Goal: Use online tool/utility: Utilize a website feature to perform a specific function

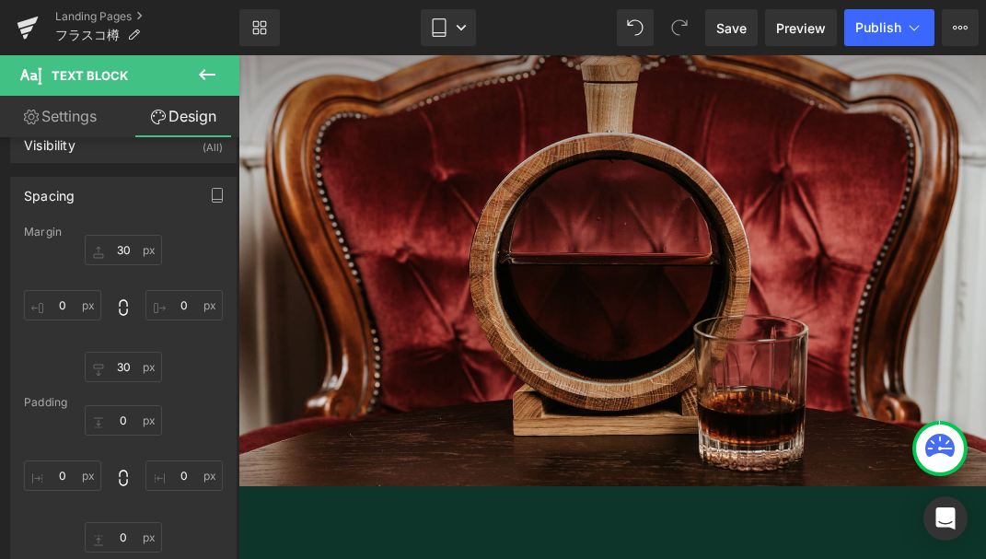
scroll to position [3989, 0]
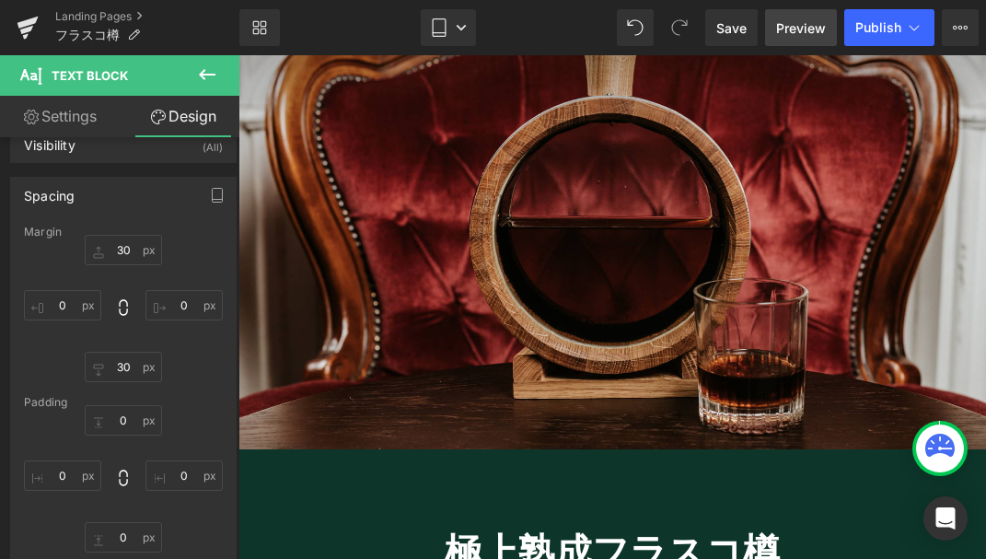
click at [809, 29] on span "Preview" at bounding box center [801, 27] width 50 height 19
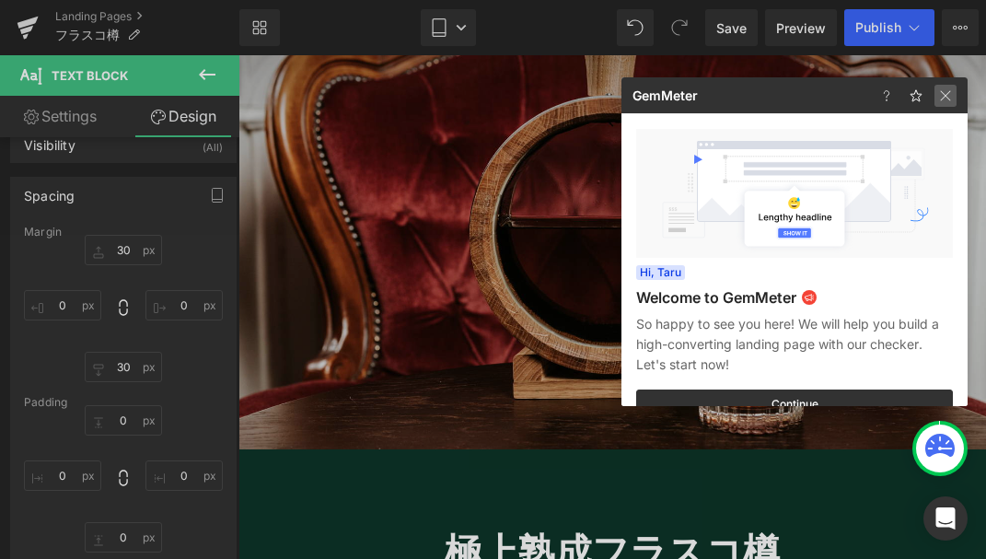
click at [954, 100] on img at bounding box center [946, 96] width 22 height 22
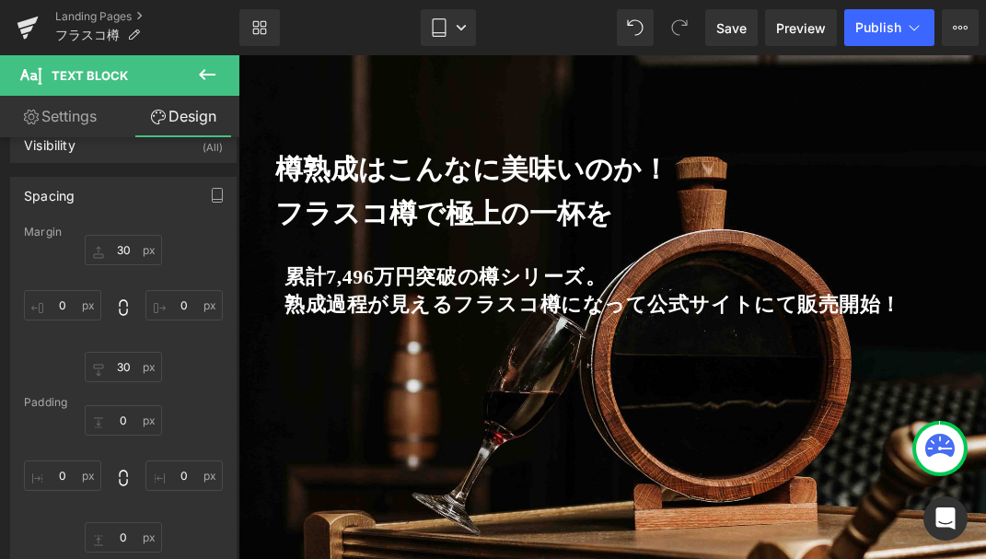
scroll to position [0, 0]
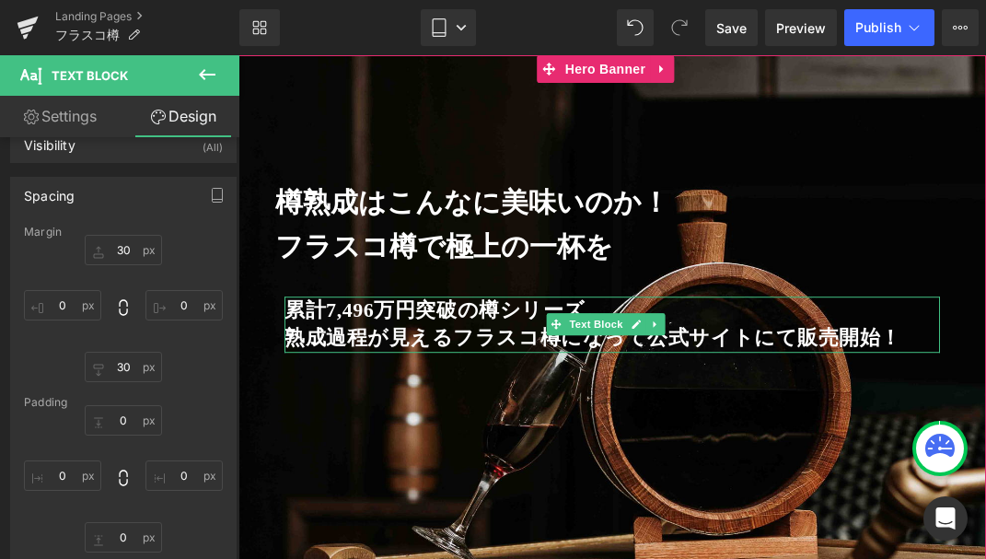
click at [575, 338] on strong "熟成過程が見えるフラスコ樽になって公式サイトにて販売開始！" at bounding box center [593, 338] width 617 height 23
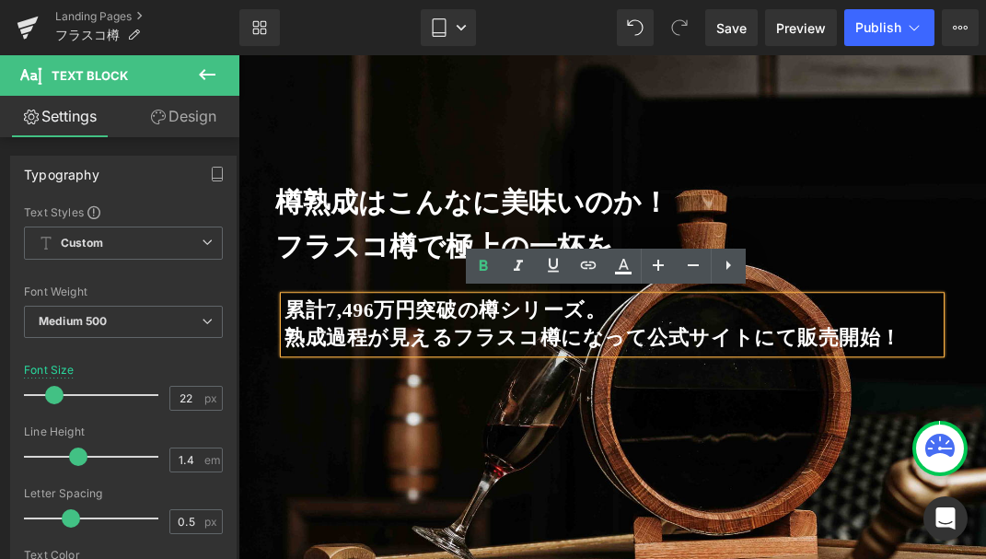
click at [636, 336] on strong "熟成過程が見えるフラスコ樽になって公式サイトにて販売開始！" at bounding box center [593, 338] width 617 height 23
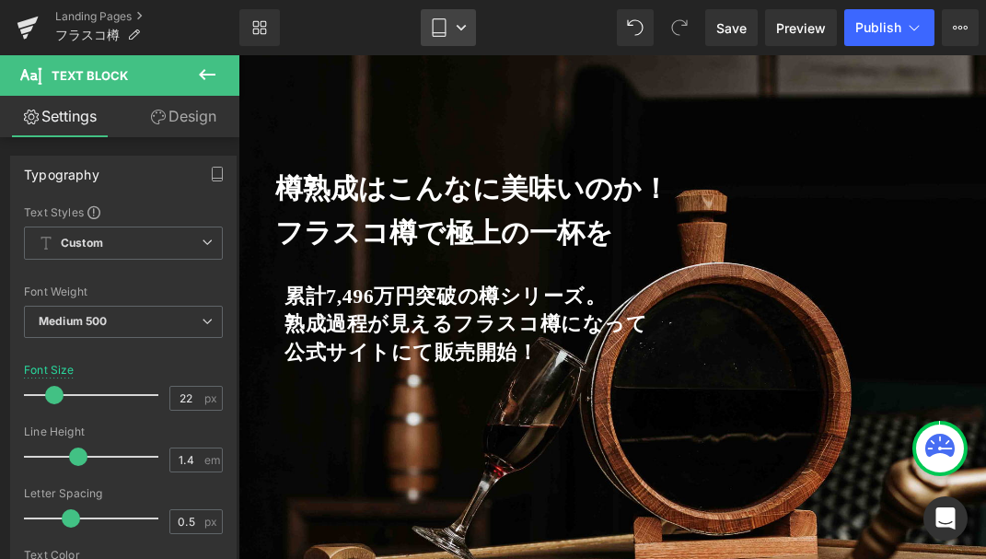
click at [464, 30] on icon at bounding box center [461, 27] width 11 height 11
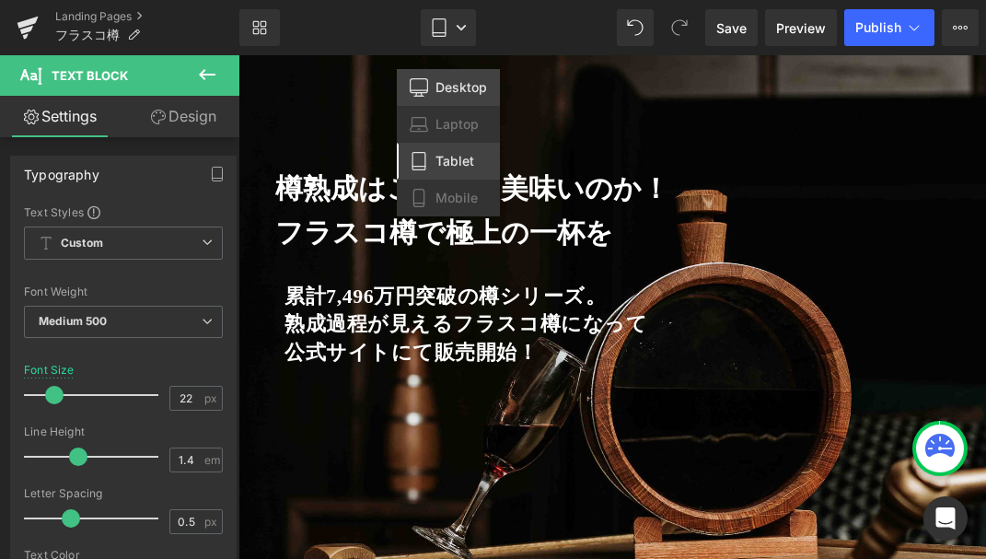
click at [464, 90] on span "Desktop" at bounding box center [462, 87] width 52 height 17
type input "28"
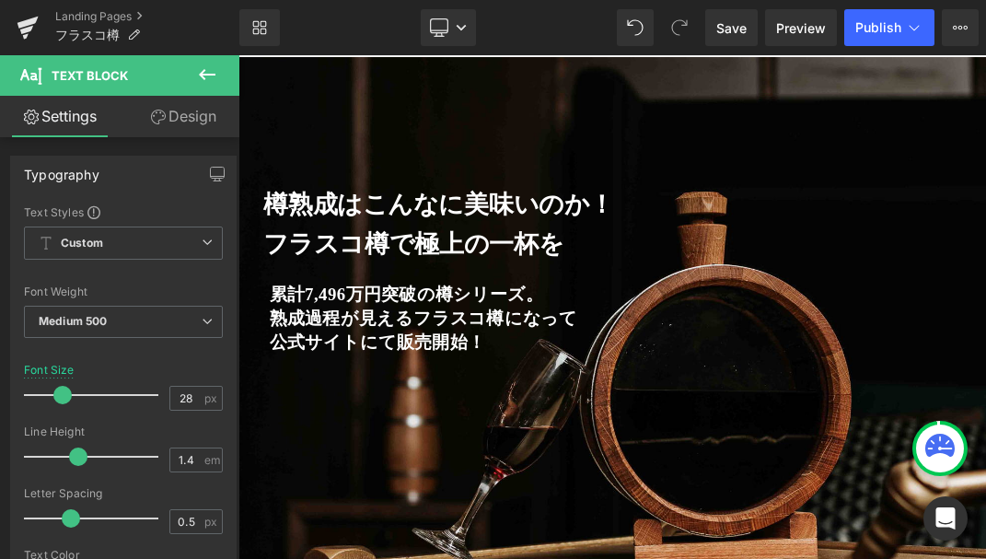
scroll to position [108, 0]
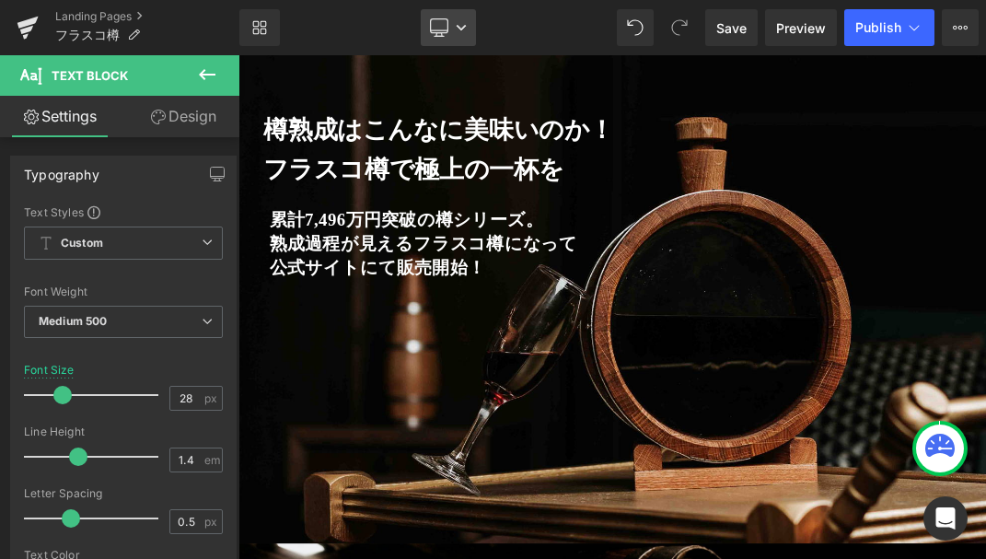
click at [461, 27] on icon at bounding box center [461, 28] width 9 height 6
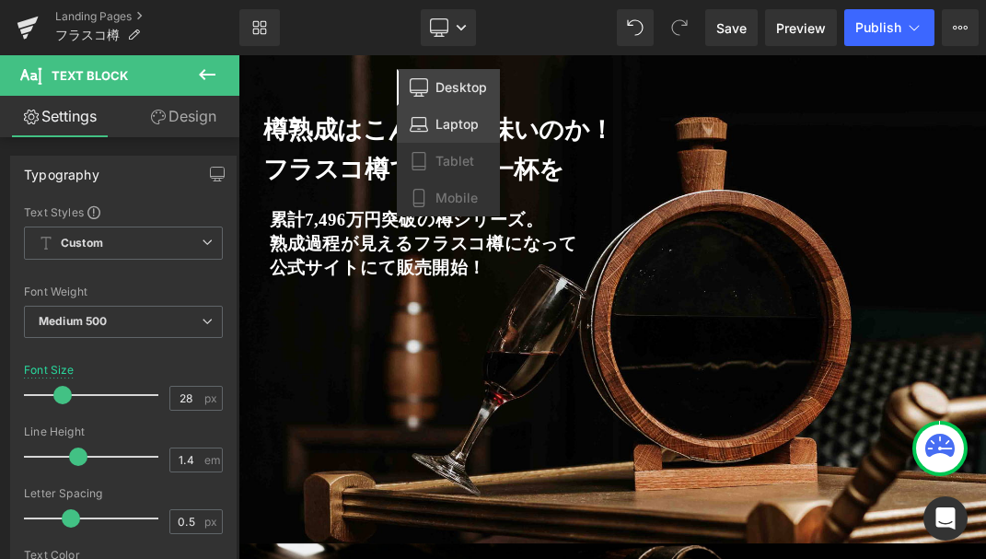
click at [455, 126] on span "Laptop" at bounding box center [457, 124] width 43 height 17
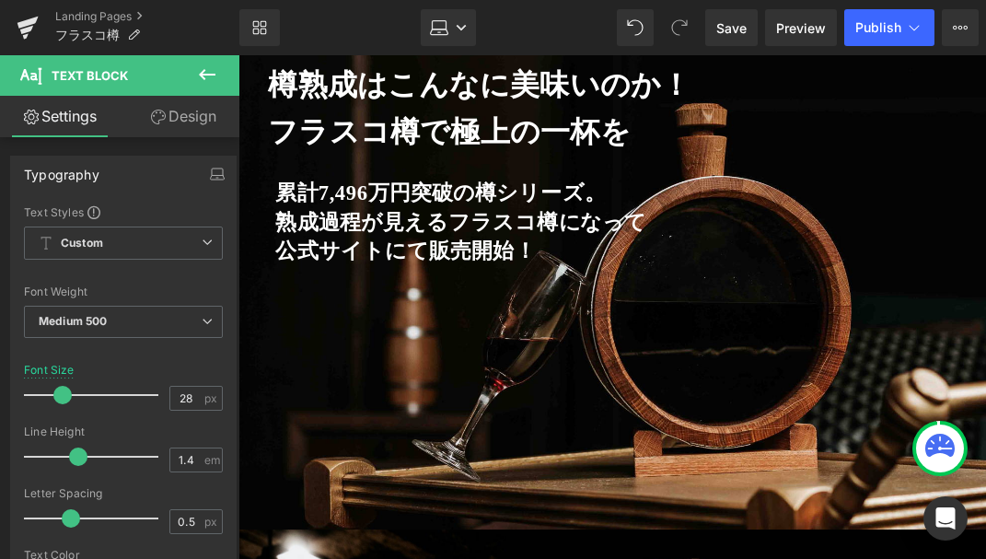
type input "100"
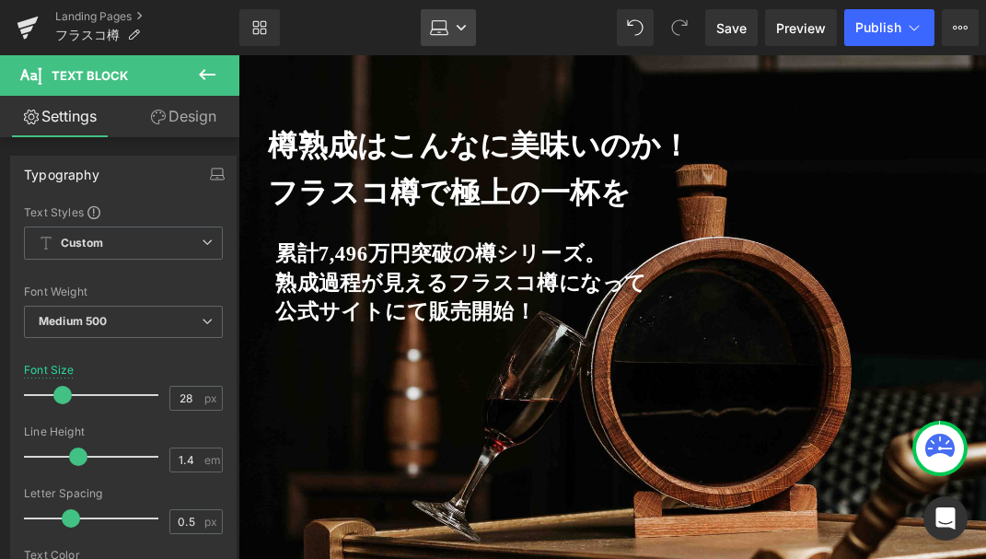
click at [460, 29] on icon at bounding box center [461, 27] width 11 height 11
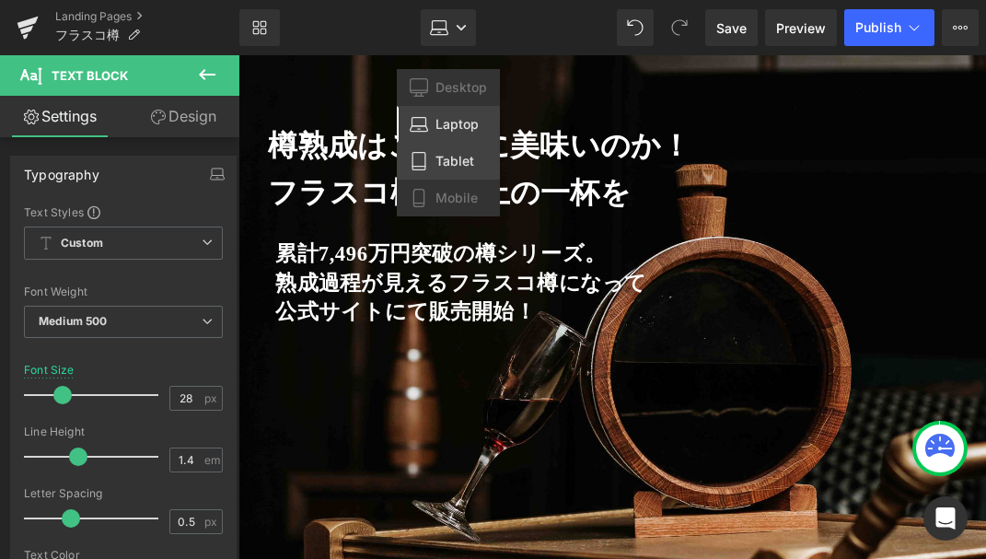
click at [464, 163] on span "Tablet" at bounding box center [455, 161] width 39 height 17
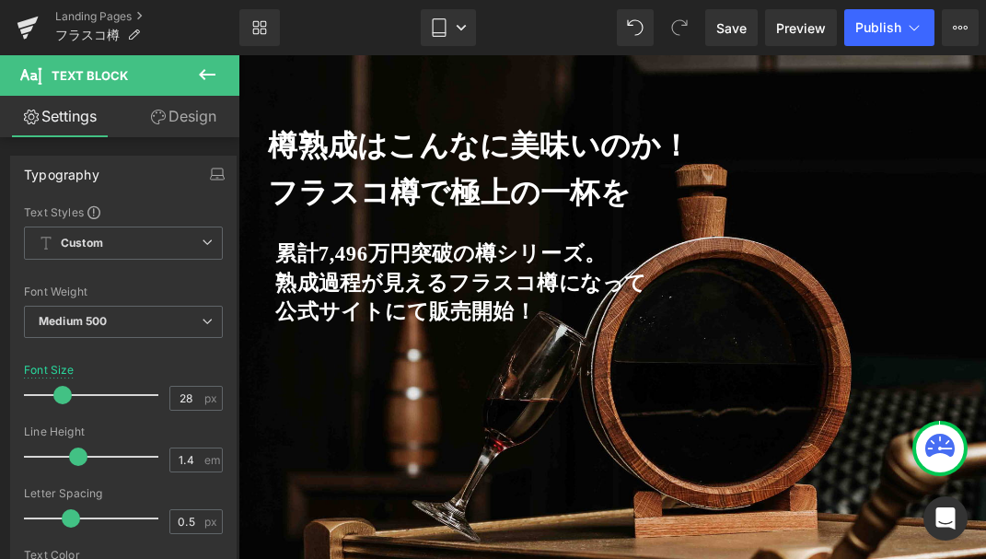
type input "22"
type input "100"
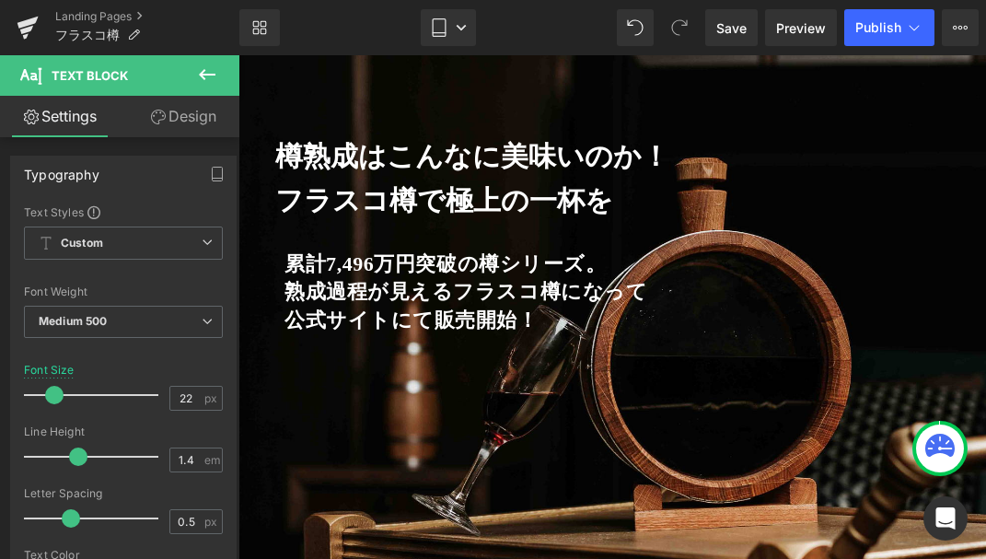
scroll to position [0, 0]
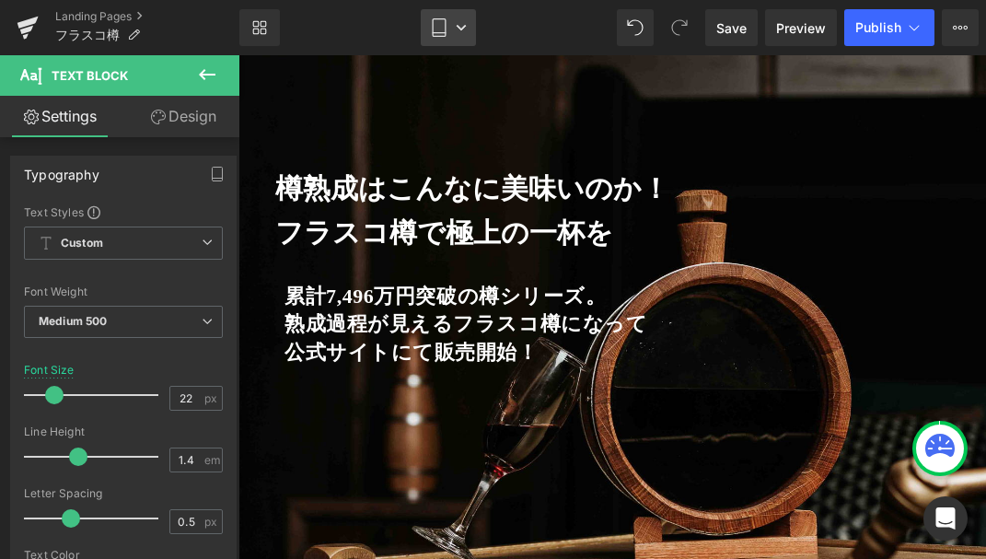
click at [464, 17] on link "Tablet" at bounding box center [448, 27] width 55 height 37
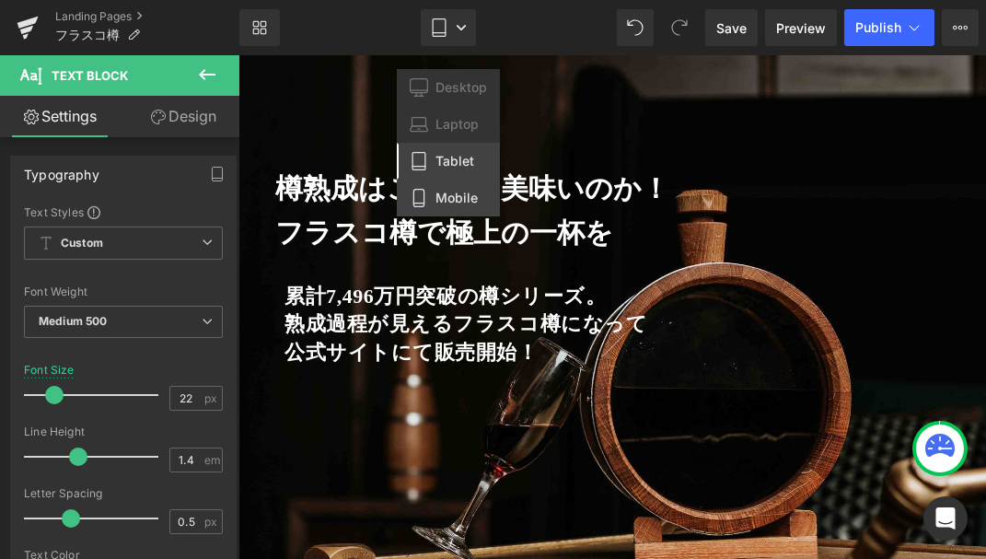
click at [460, 207] on link "Mobile" at bounding box center [448, 198] width 103 height 37
type input "18"
type input "100"
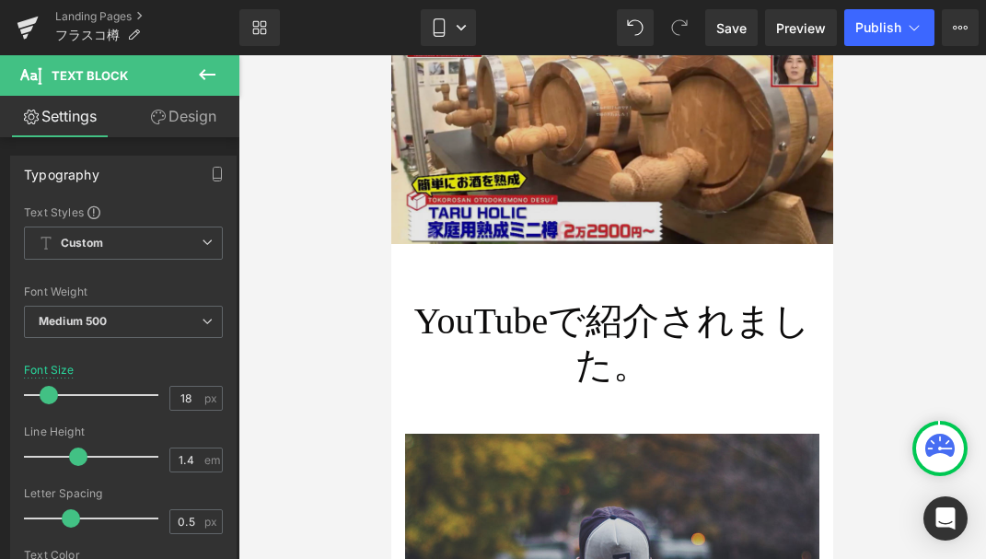
scroll to position [2328, 0]
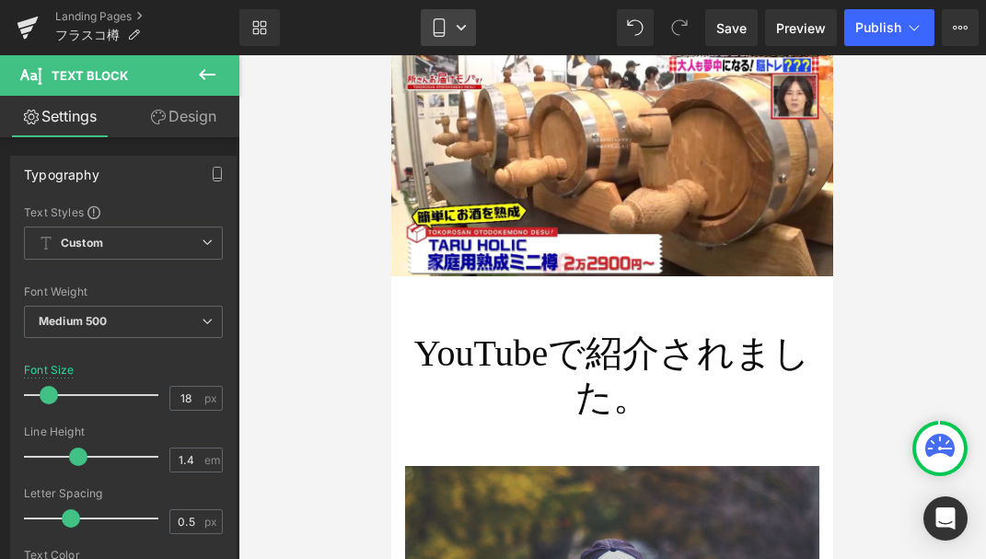
click at [462, 30] on icon at bounding box center [461, 27] width 11 height 11
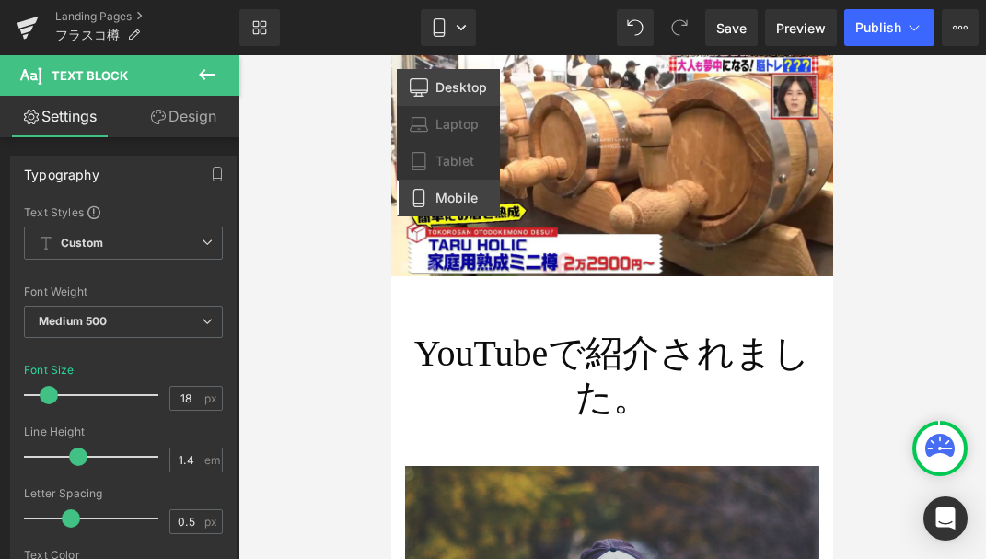
click at [460, 97] on link "Desktop" at bounding box center [448, 87] width 103 height 37
type input "28"
type input "100"
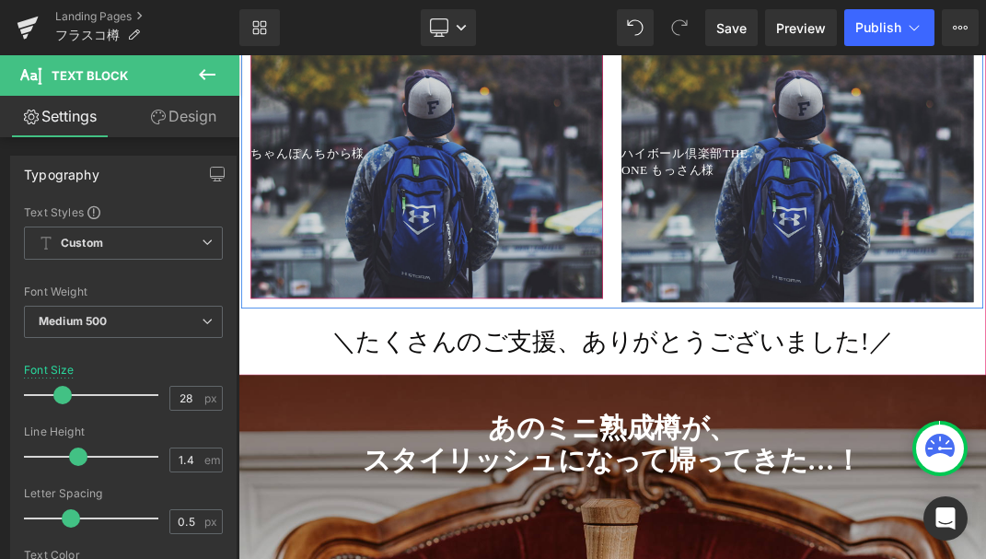
scroll to position [4302, 0]
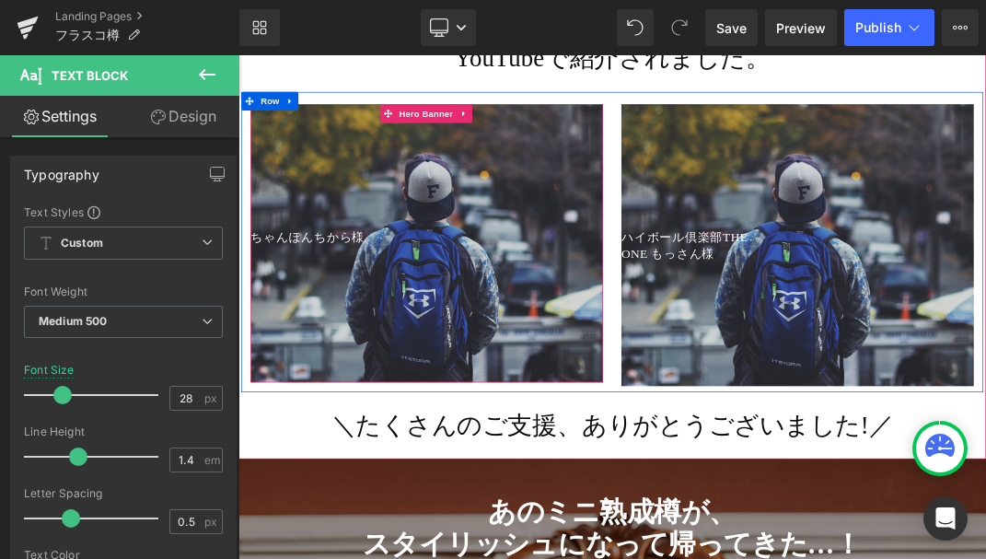
click at [390, 312] on p "ちゃんぽんちから様" at bounding box center [519, 325] width 525 height 26
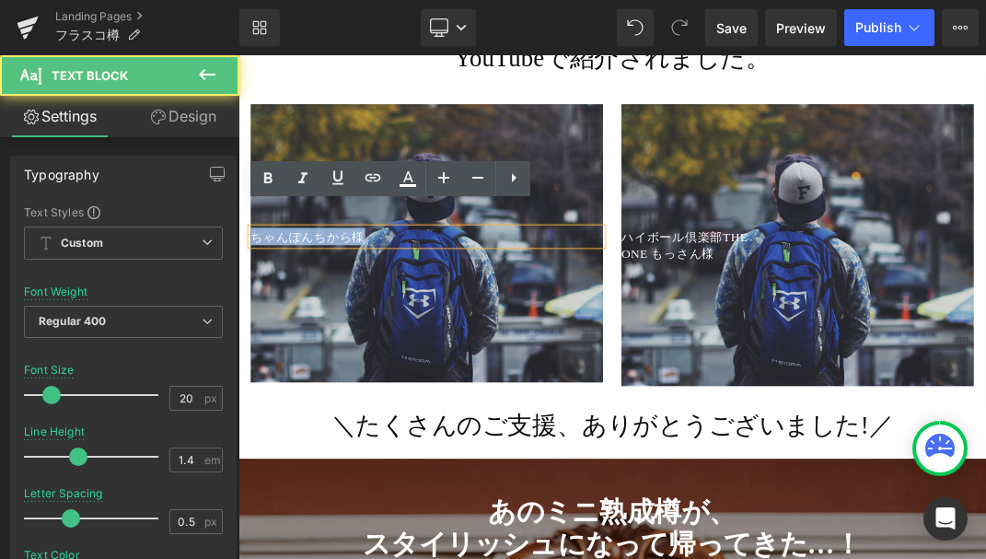
drag, startPoint x: 437, startPoint y: 297, endPoint x: 244, endPoint y: 295, distance: 193.4
click at [244, 295] on div "ちゃんぽんちから様 Text Block Hero Banner 200px" at bounding box center [519, 335] width 553 height 414
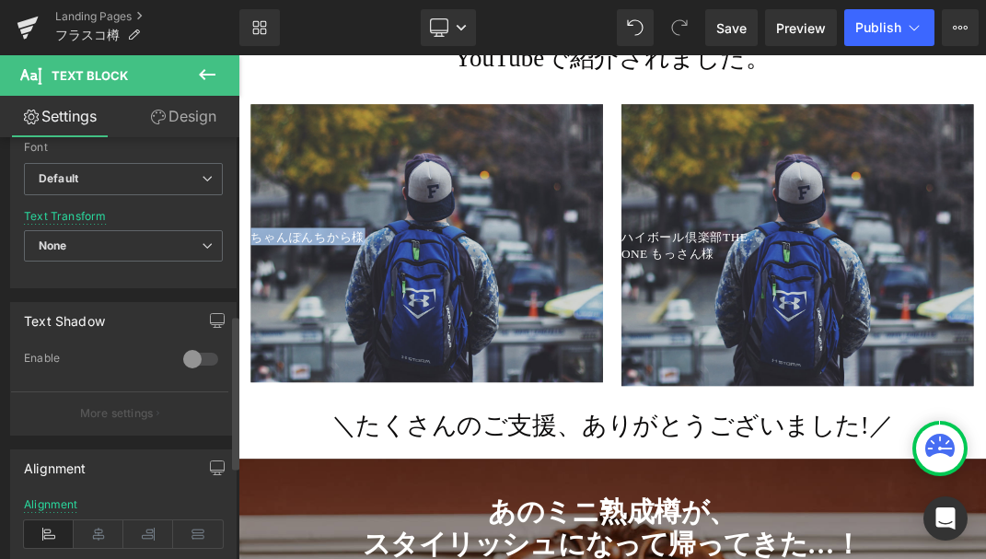
scroll to position [645, 0]
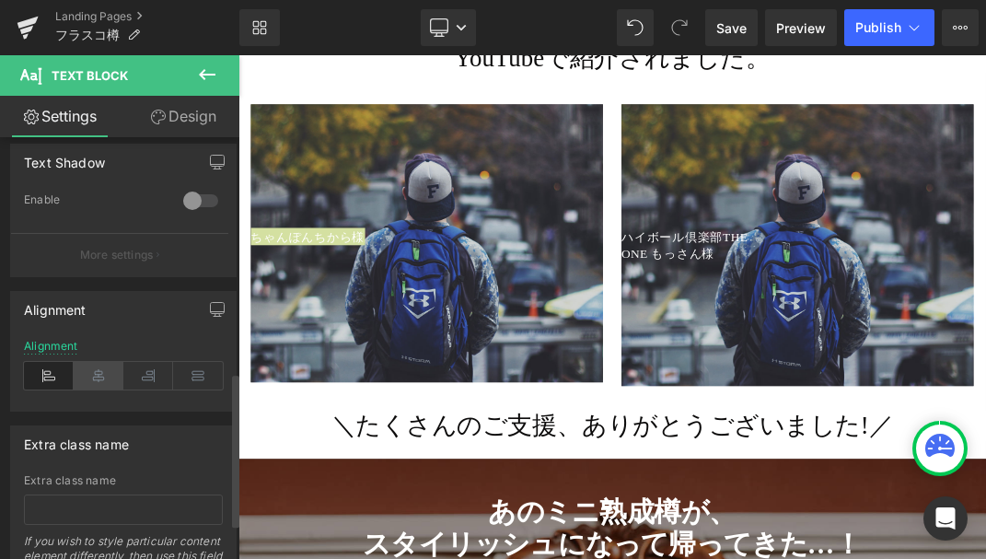
click at [98, 375] on icon at bounding box center [99, 376] width 50 height 28
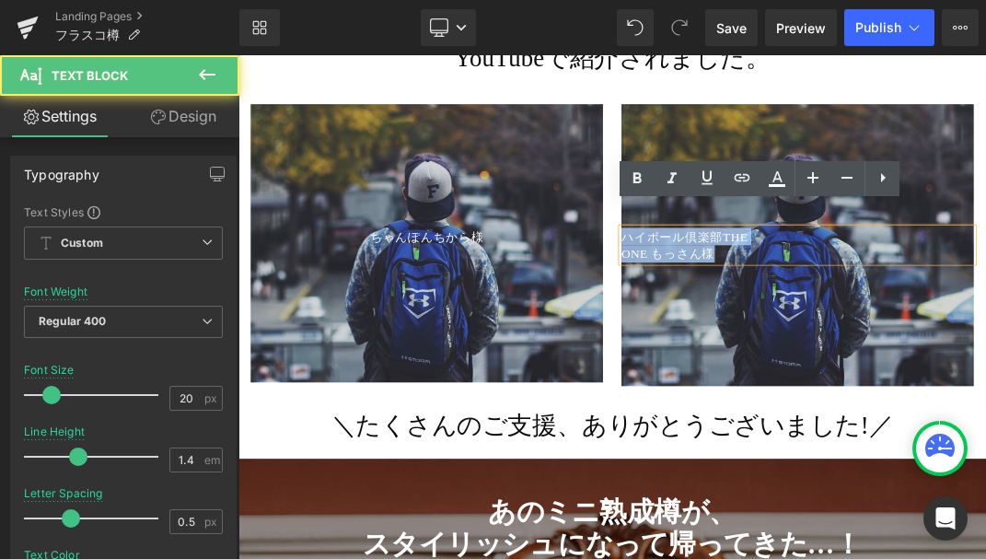
drag, startPoint x: 961, startPoint y: 323, endPoint x: 797, endPoint y: 273, distance: 172.4
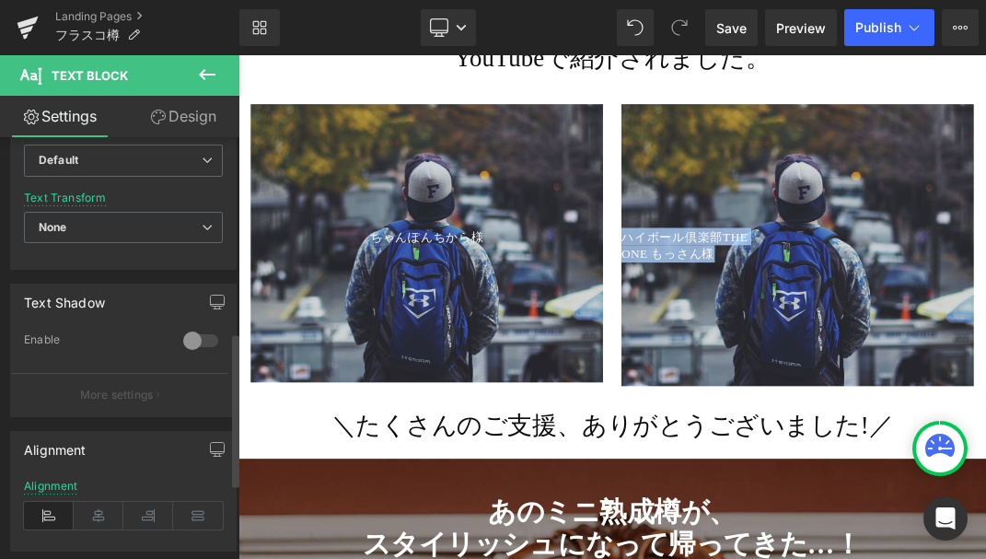
scroll to position [743, 0]
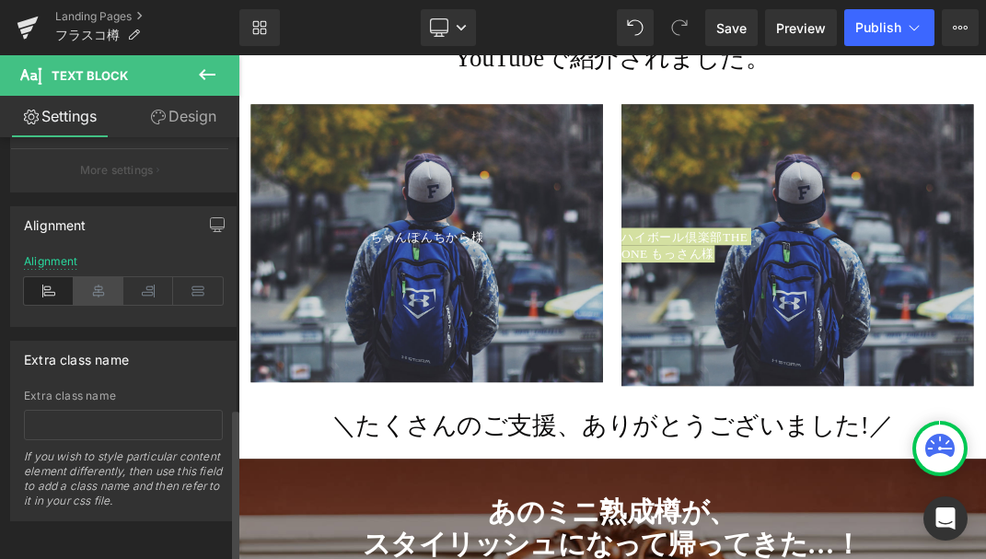
click at [94, 282] on icon at bounding box center [99, 291] width 50 height 28
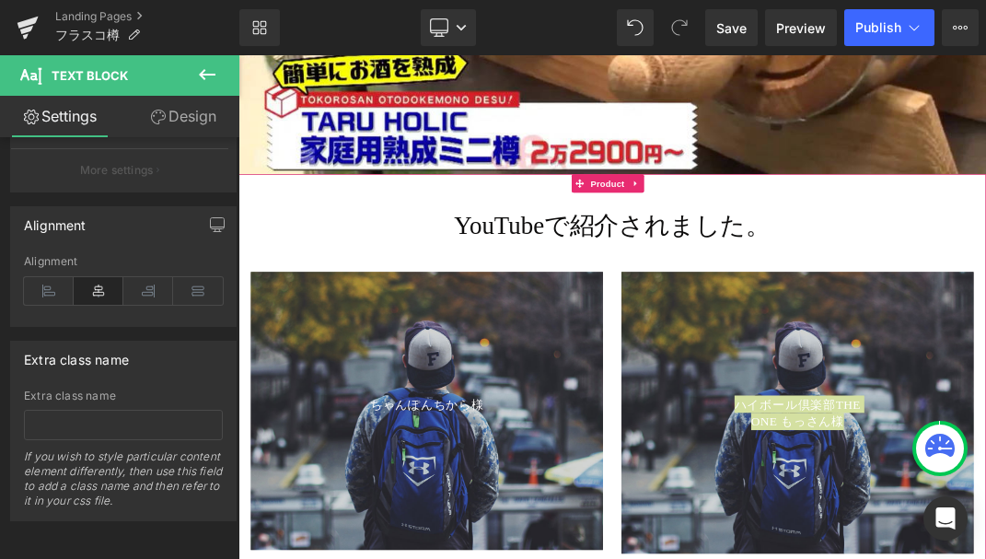
scroll to position [4151, 0]
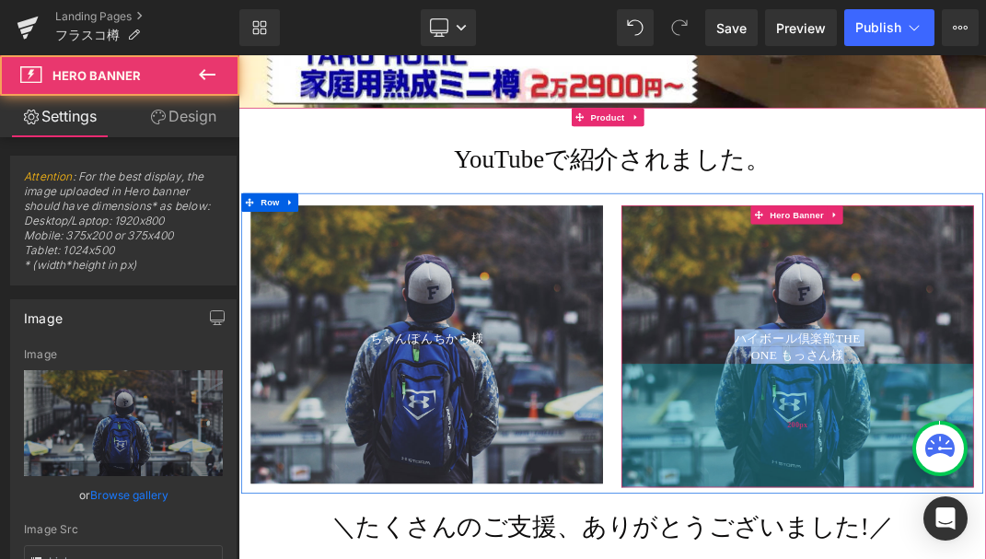
type input "[URL][DOMAIN_NAME]"
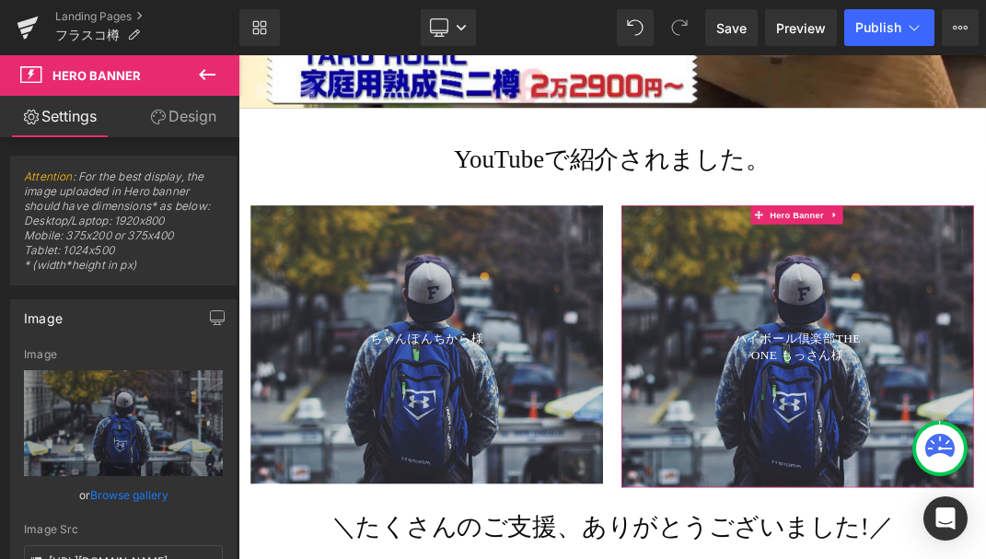
click at [180, 112] on link "Design" at bounding box center [183, 116] width 120 height 41
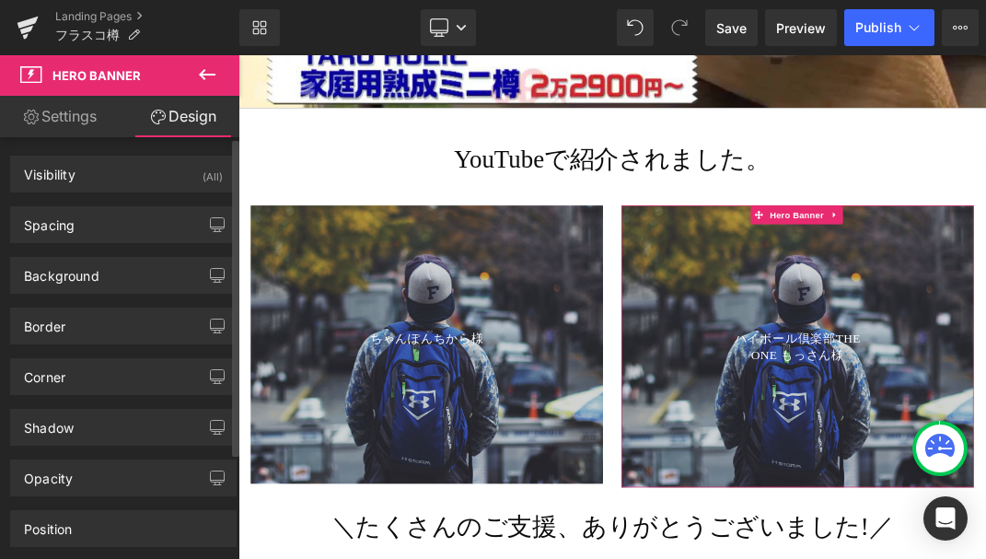
type input "0"
type input "200"
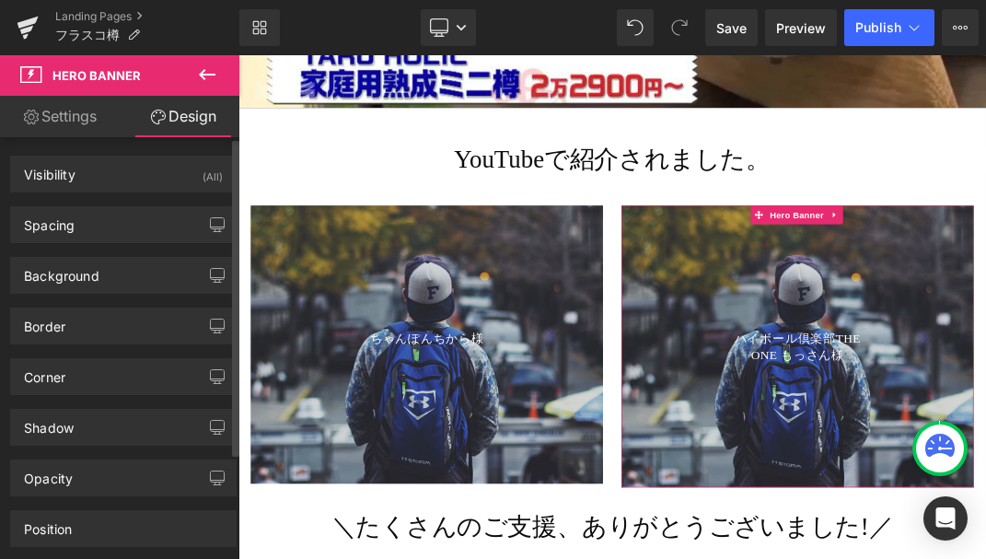
type input "0"
type input "200"
type input "0"
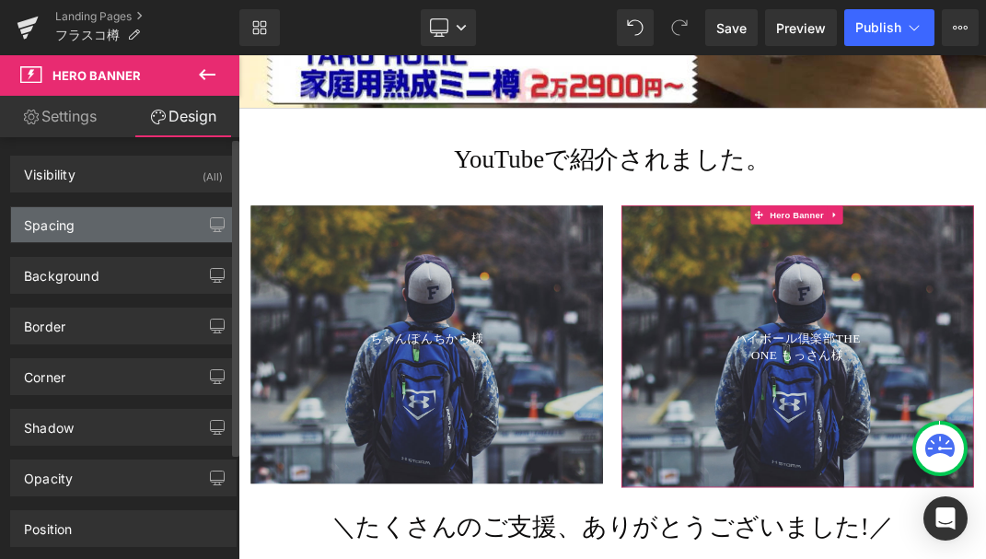
click at [115, 228] on div "Spacing" at bounding box center [123, 224] width 225 height 35
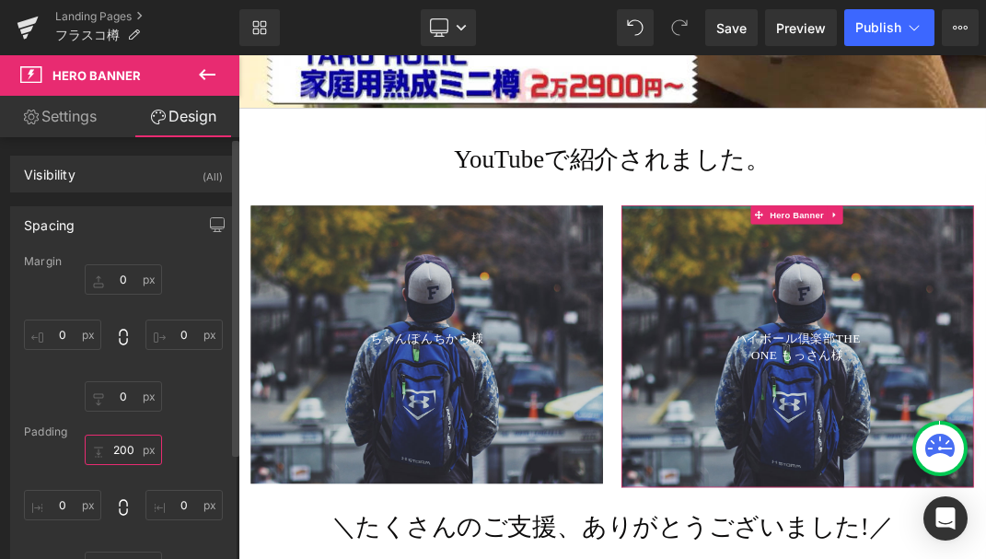
click at [120, 452] on input "200" at bounding box center [123, 450] width 77 height 30
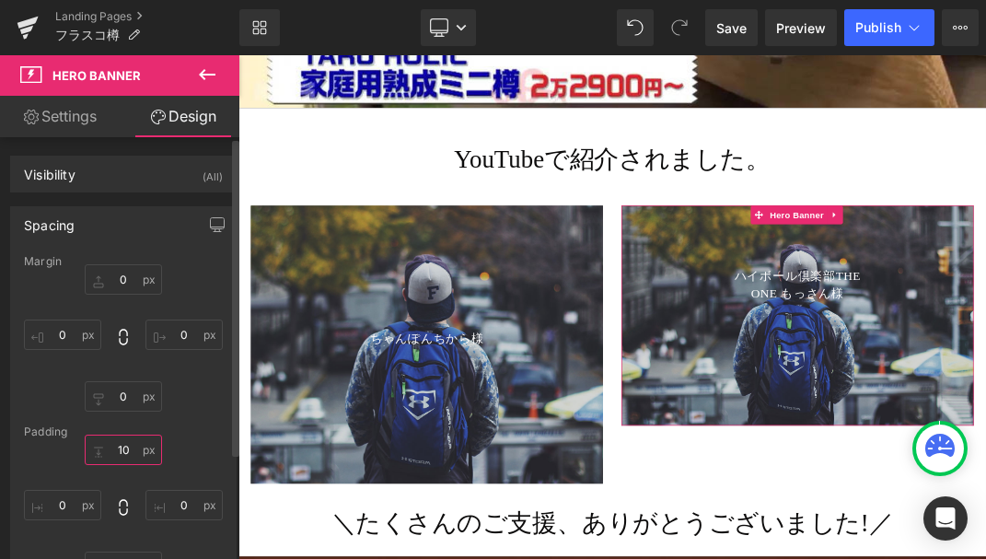
type input "1"
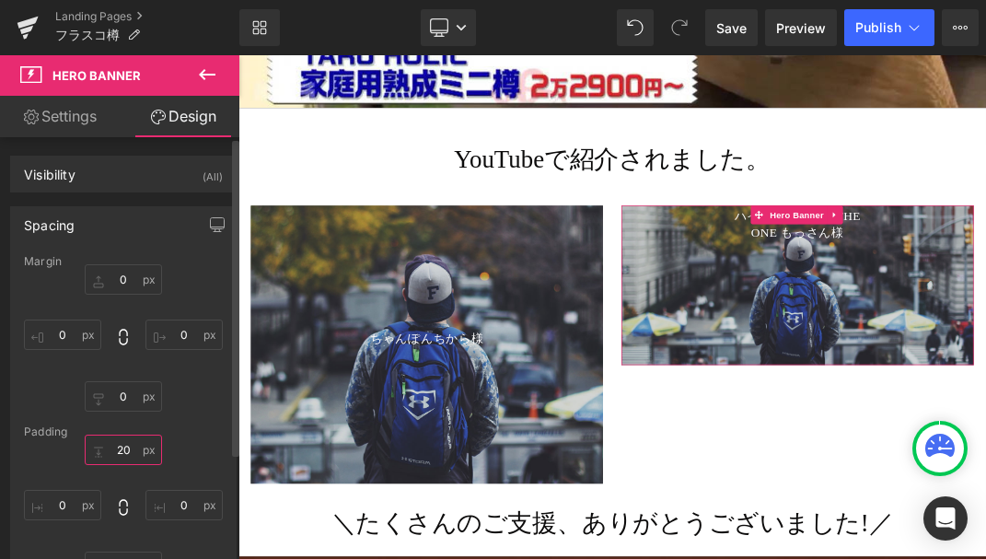
type input "200"
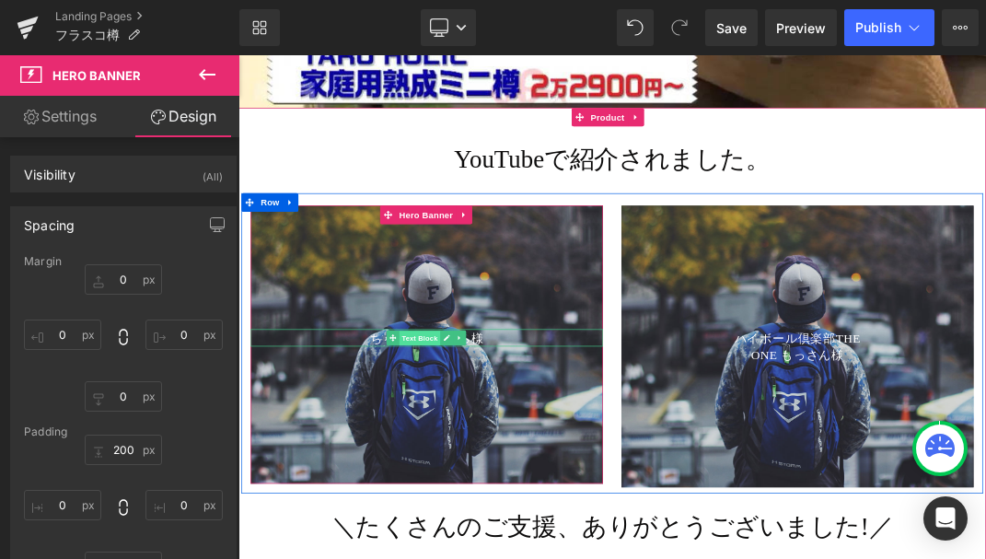
click at [520, 466] on span "Text Block" at bounding box center [508, 477] width 61 height 22
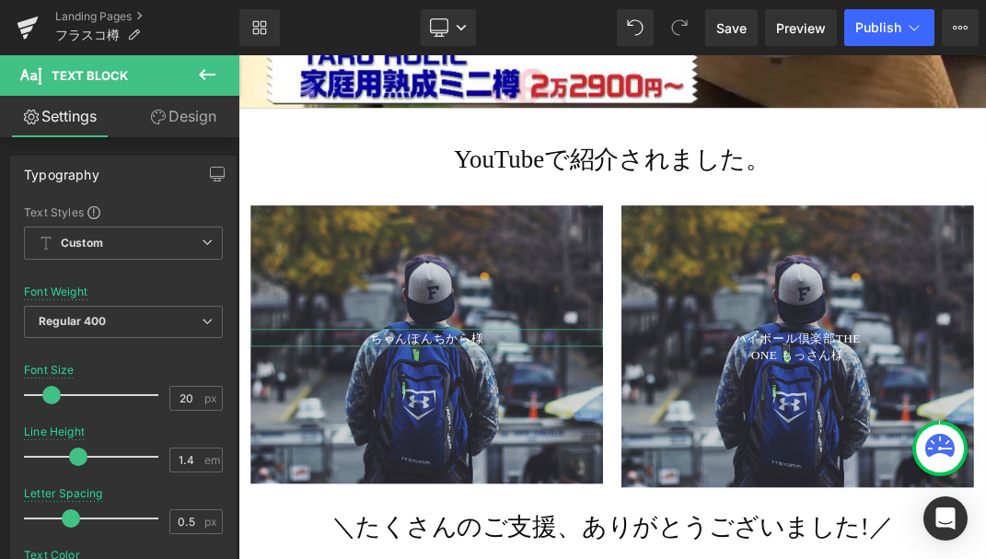
click at [187, 127] on link "Design" at bounding box center [183, 116] width 120 height 41
click at [0, 0] on div "Spacing" at bounding box center [0, 0] width 0 height 0
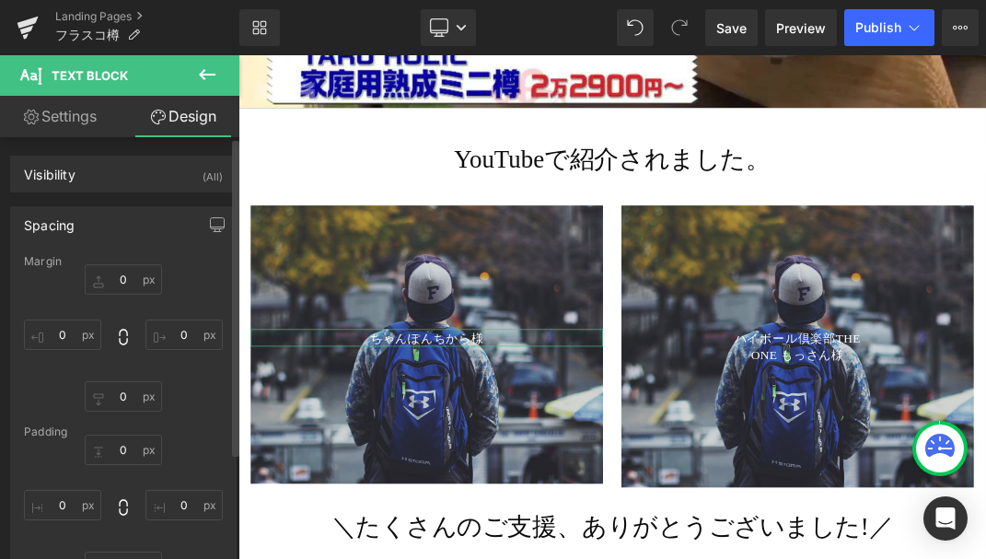
type input "0"
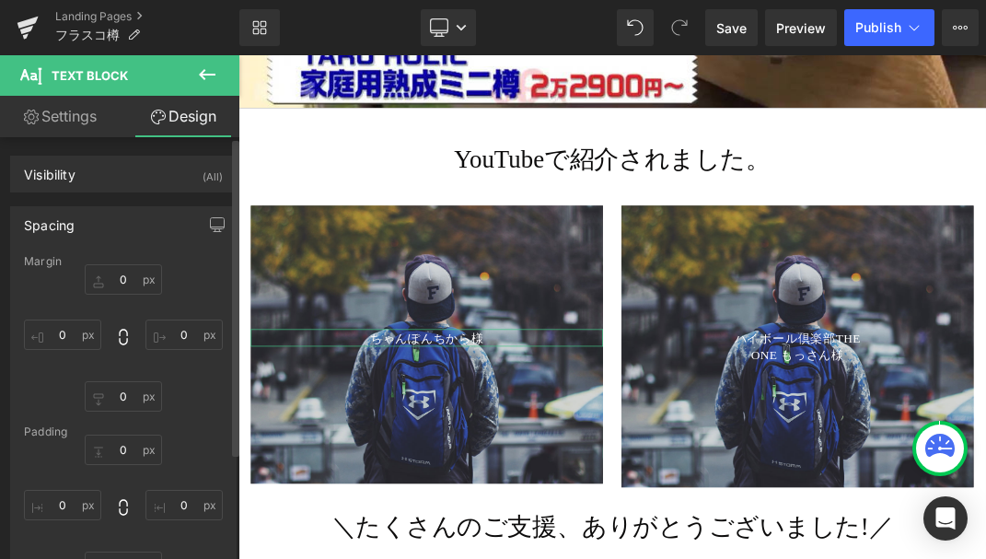
type input "0"
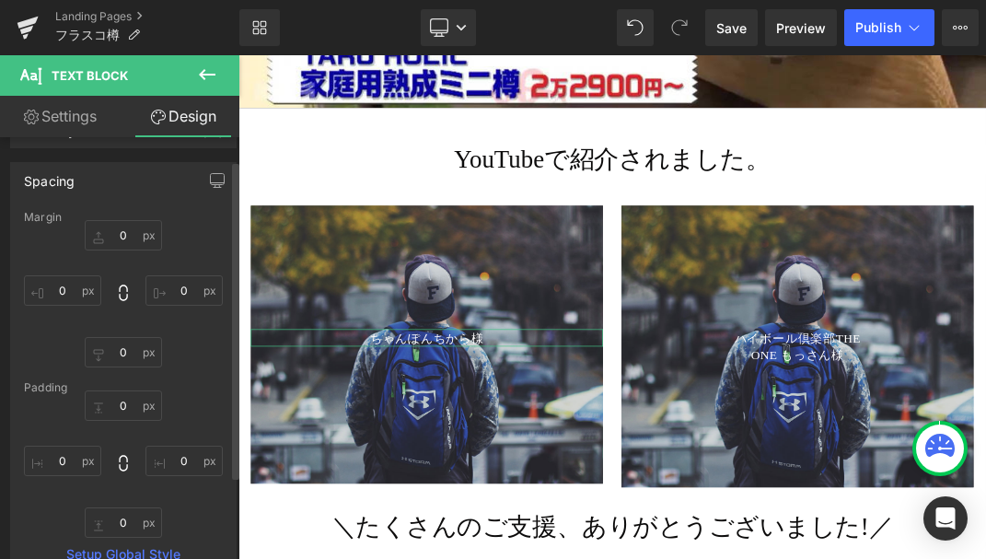
scroll to position [63, 0]
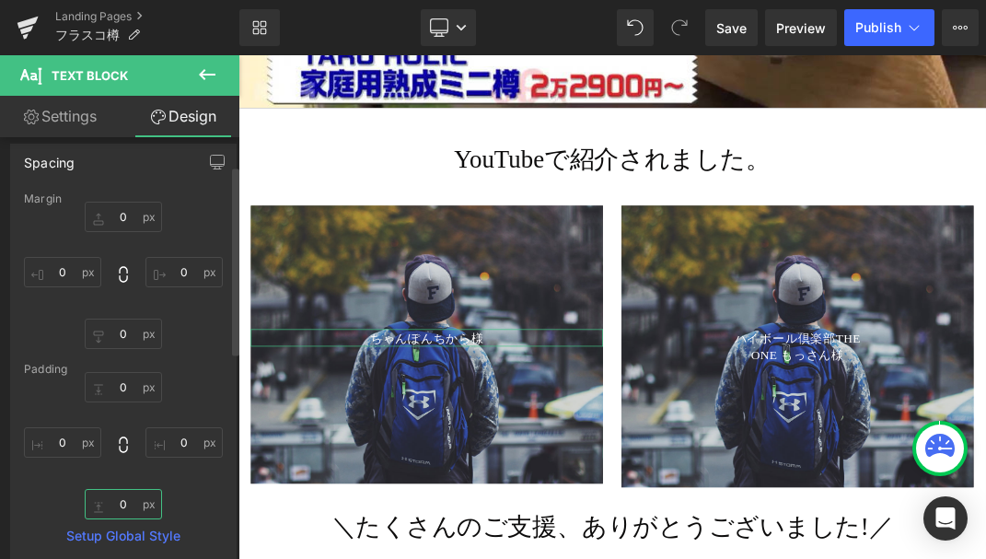
click at [131, 506] on input "0" at bounding box center [123, 504] width 77 height 30
type input "1"
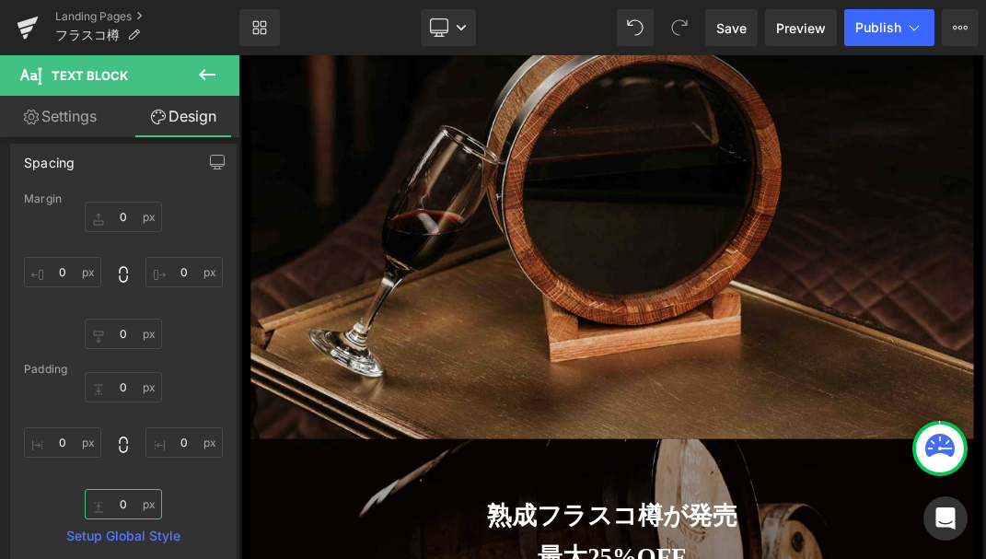
scroll to position [17893, 0]
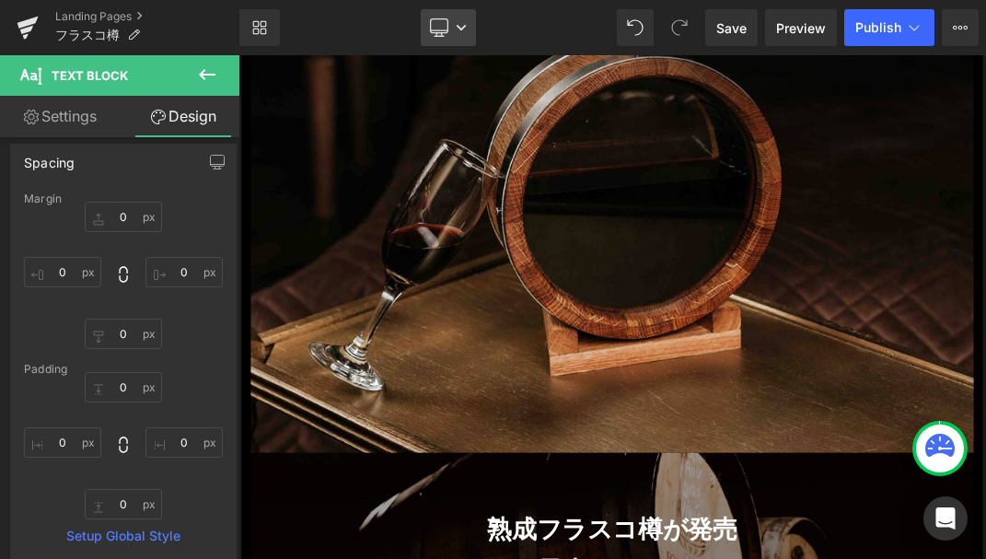
click at [463, 25] on icon at bounding box center [461, 27] width 11 height 11
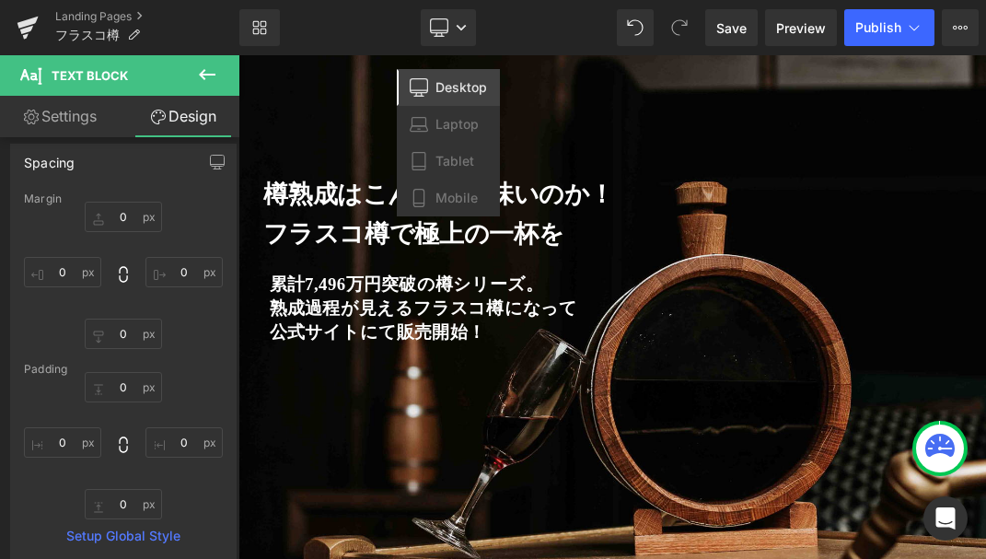
scroll to position [0, 0]
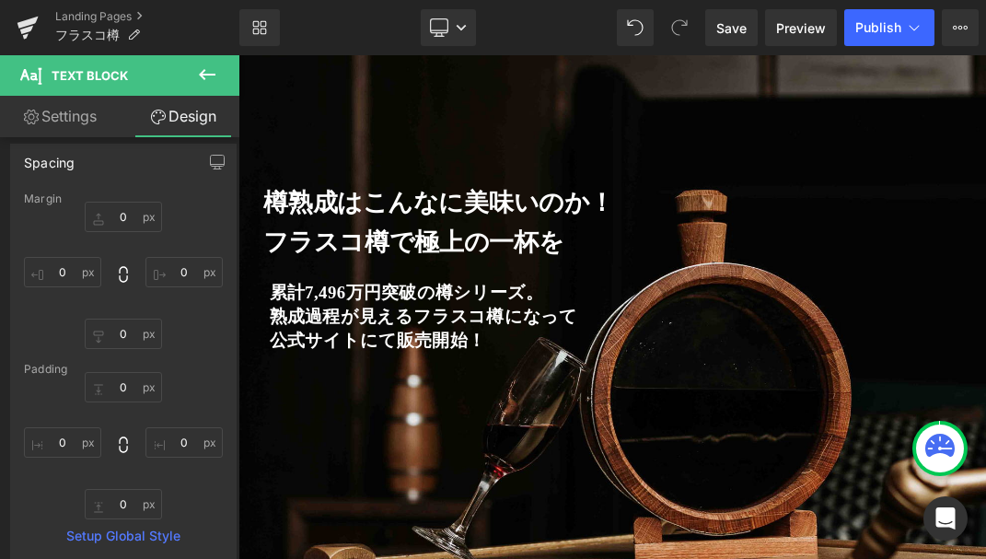
click at [567, 23] on div "Library Desktop Desktop Laptop Tablet Mobile Save Preview Publish Scheduled Vie…" at bounding box center [612, 27] width 747 height 37
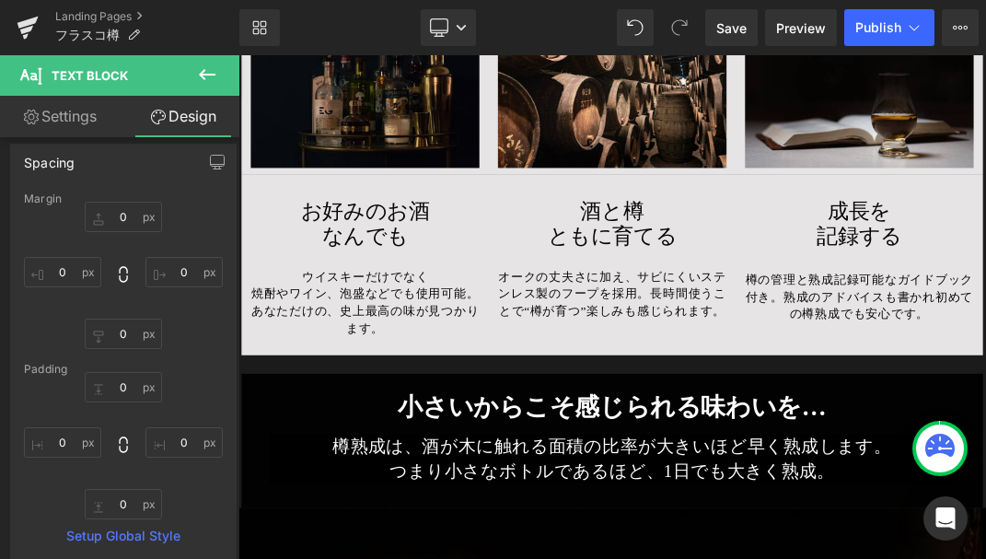
scroll to position [12552, 0]
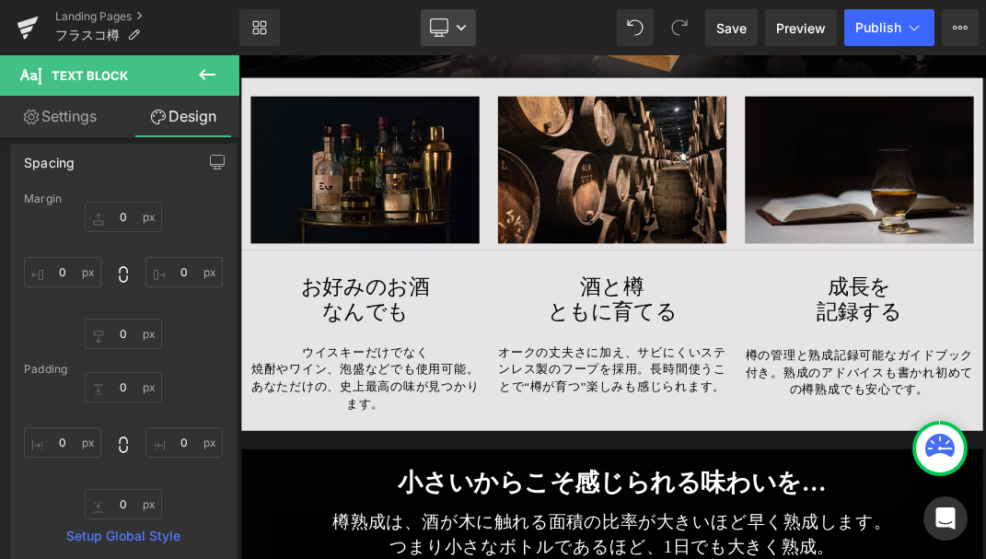
click at [458, 30] on icon at bounding box center [461, 27] width 11 height 11
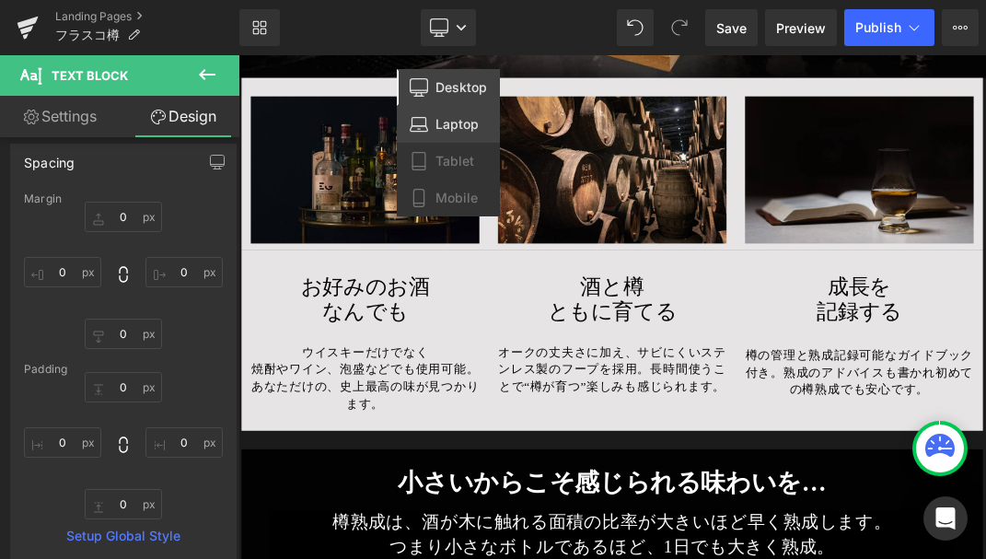
click at [468, 134] on link "Laptop" at bounding box center [448, 124] width 103 height 37
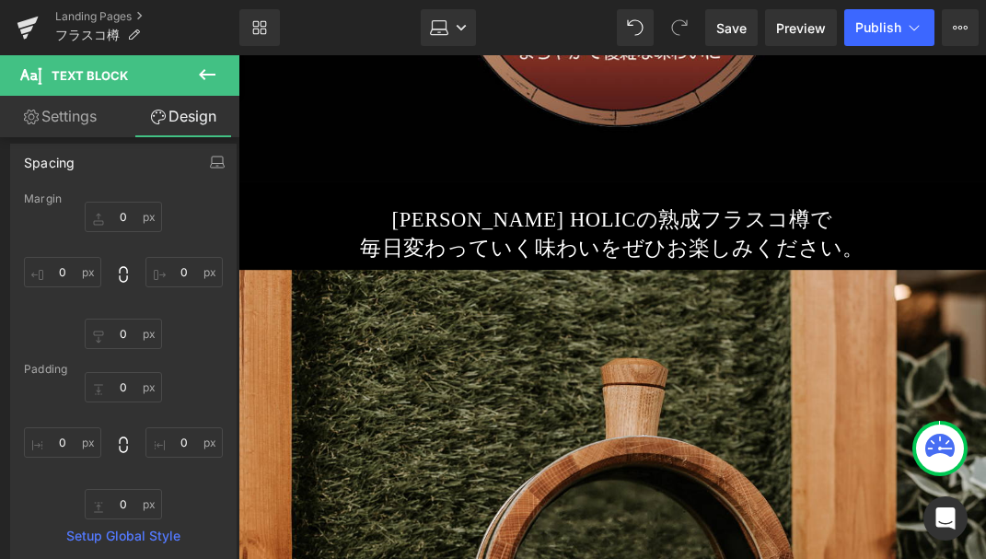
type input "0"
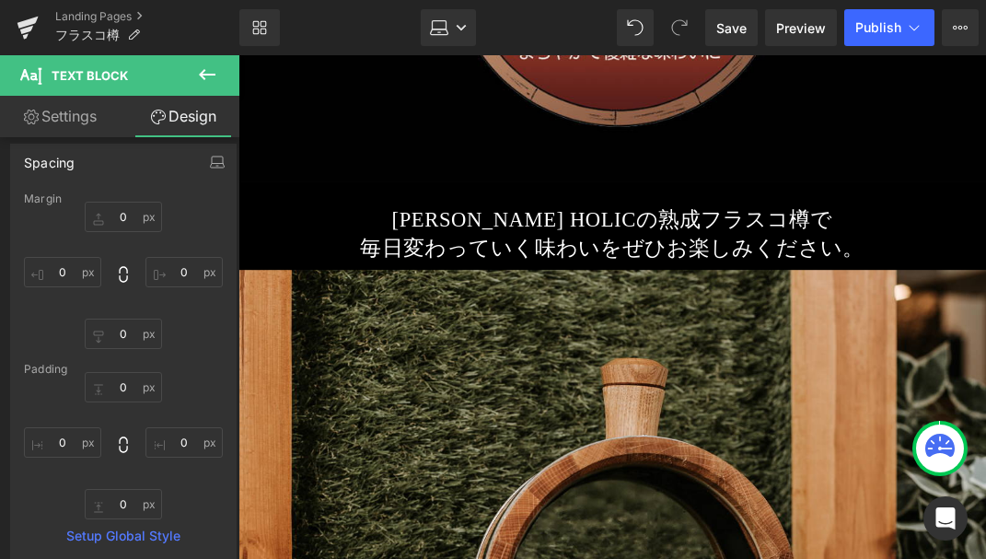
type input "0"
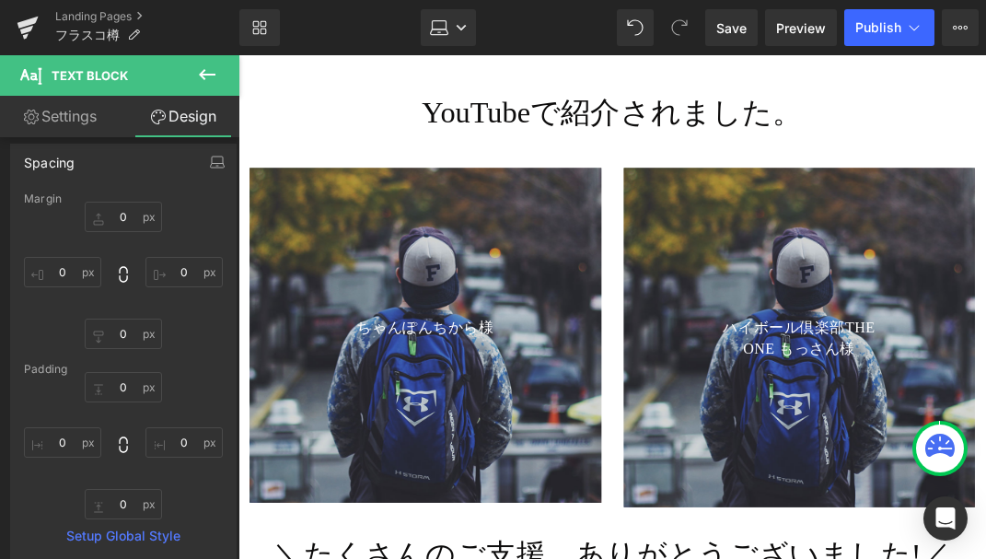
scroll to position [3627, 0]
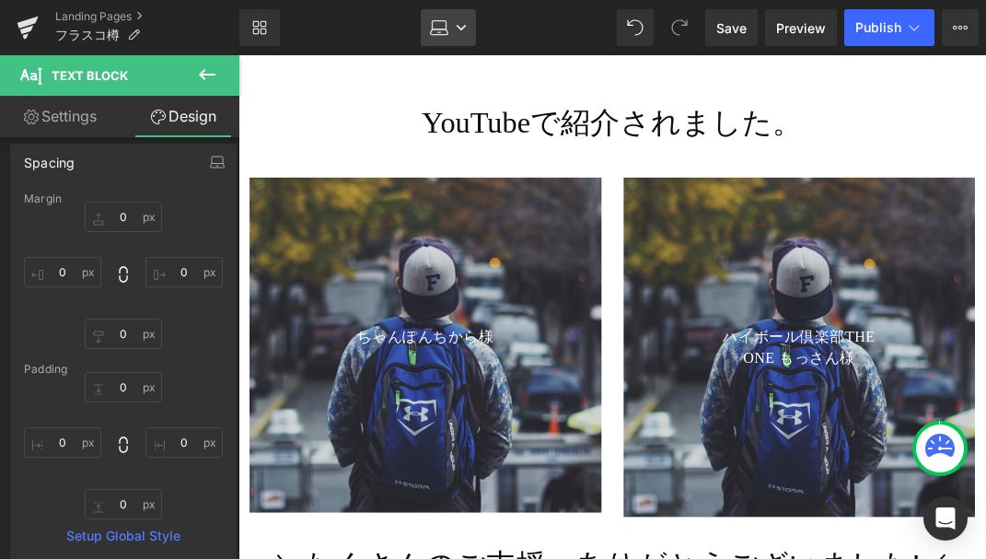
click at [462, 39] on link "Laptop" at bounding box center [448, 27] width 55 height 37
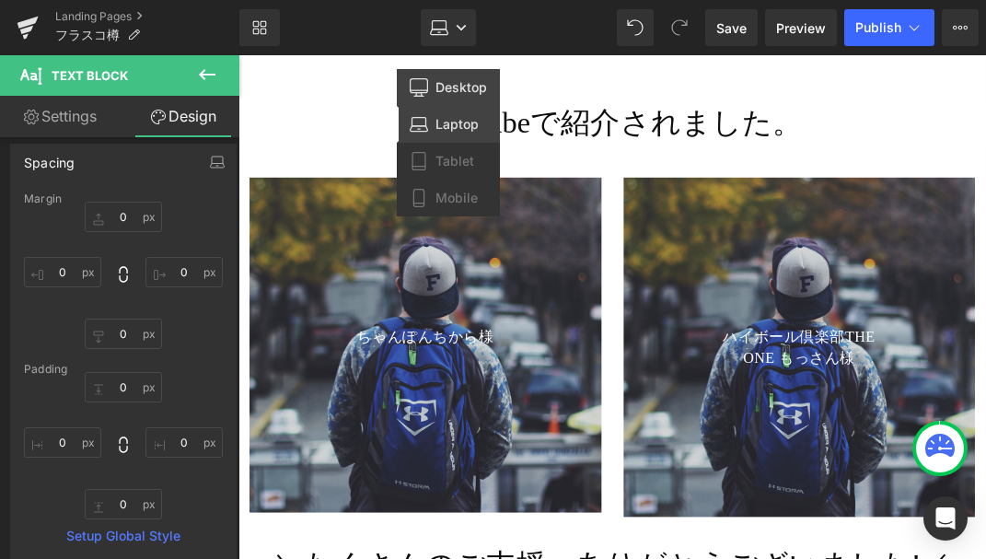
click at [457, 96] on link "Desktop" at bounding box center [448, 87] width 103 height 37
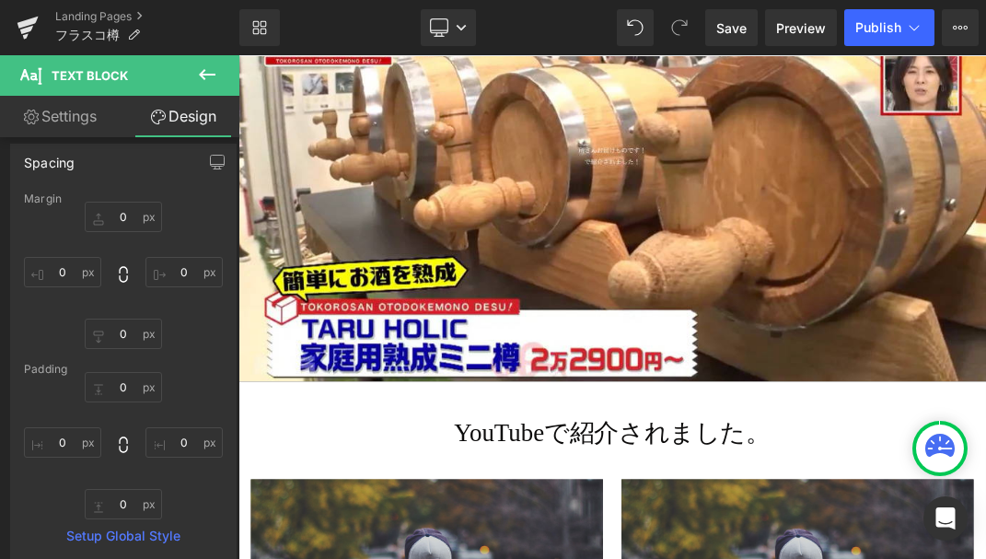
type input "0"
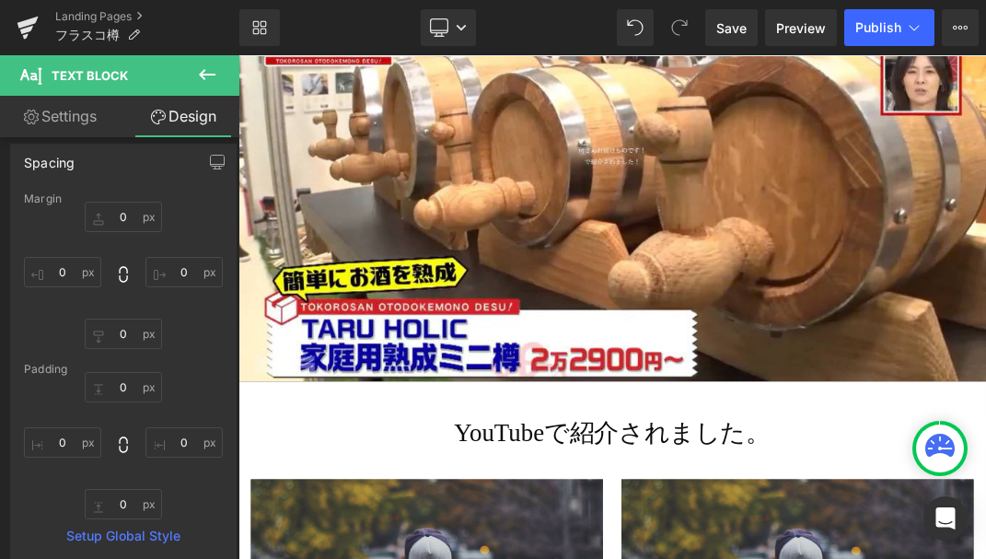
type input "0"
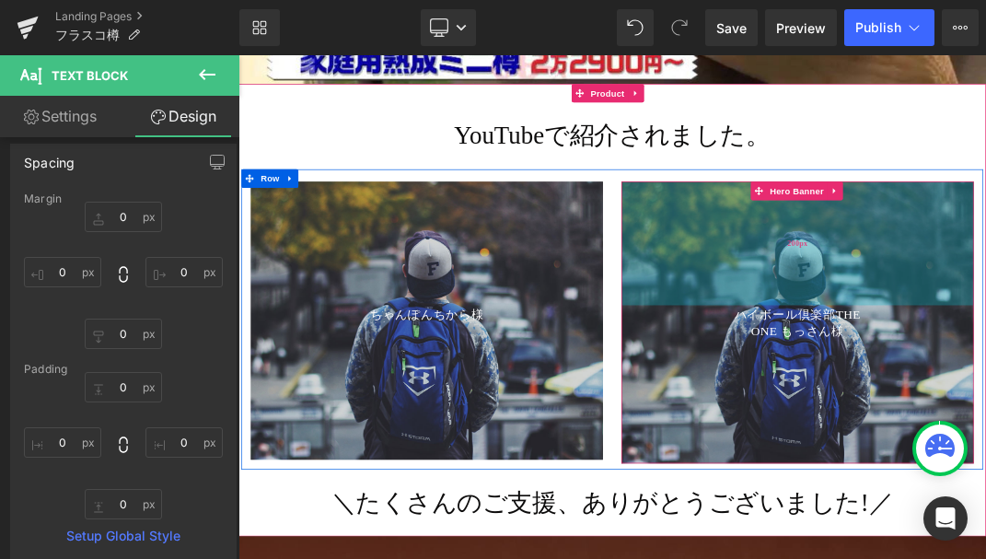
scroll to position [4199, 0]
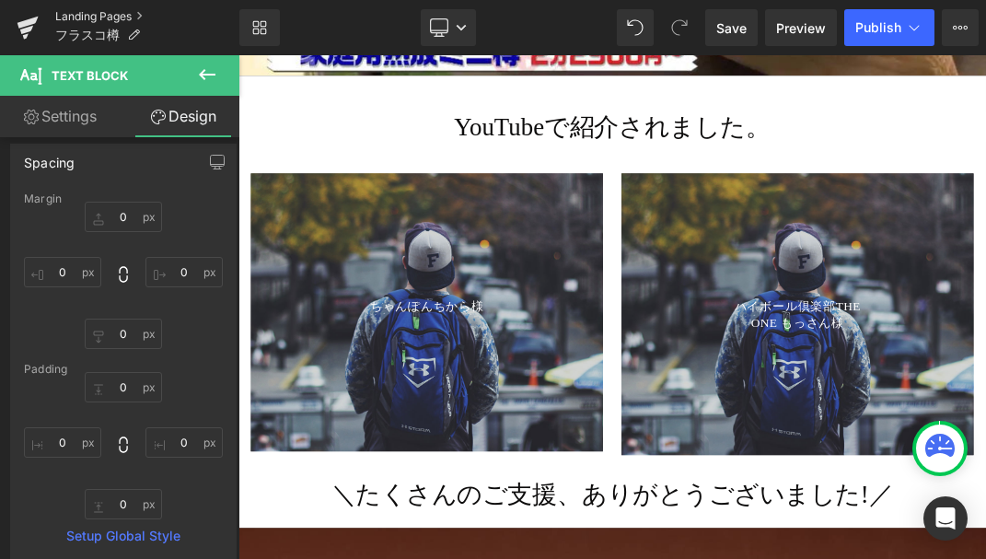
click at [116, 20] on link "Landing Pages" at bounding box center [147, 16] width 184 height 15
